Goal: Task Accomplishment & Management: Manage account settings

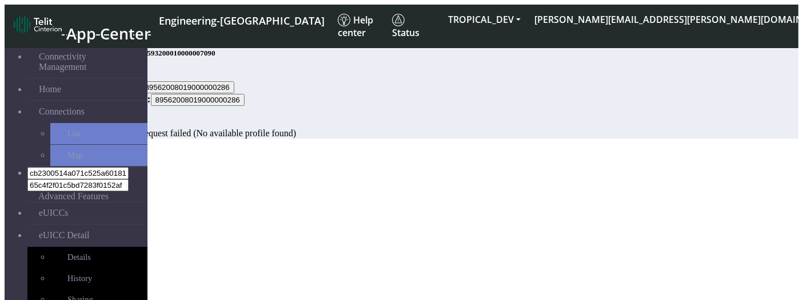
scroll to position [139, 0]
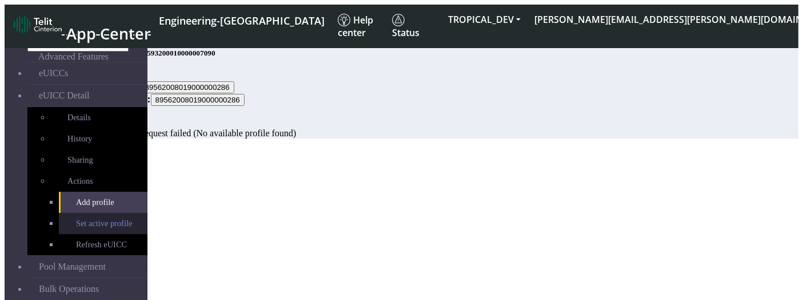
click at [76, 218] on span "Set active profile" at bounding box center [104, 223] width 56 height 10
select select
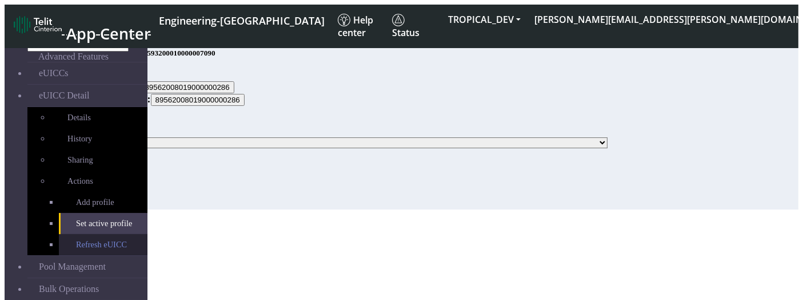
click at [85, 239] on span "Refresh eUICC" at bounding box center [101, 244] width 51 height 10
